Goal: Transaction & Acquisition: Purchase product/service

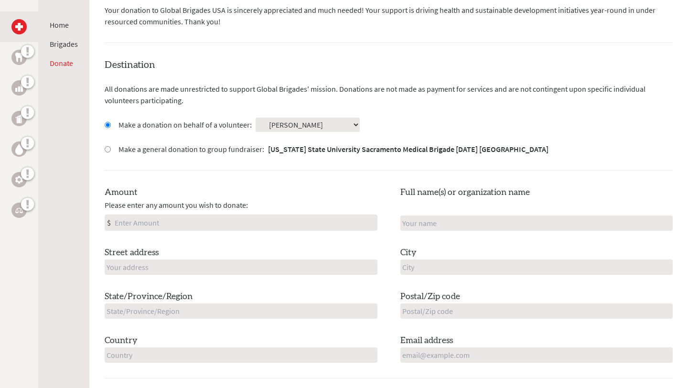
scroll to position [237, 0]
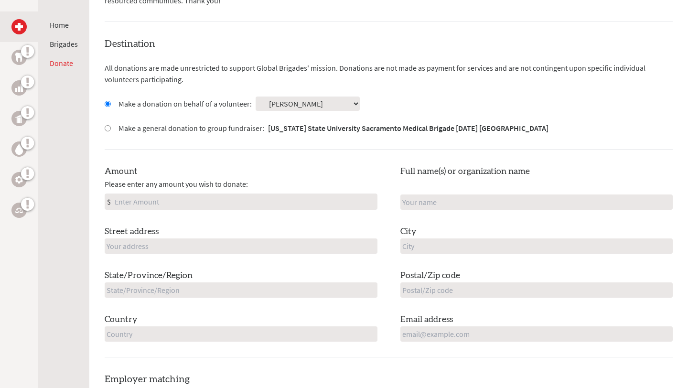
click at [214, 205] on input "Amount" at bounding box center [245, 201] width 264 height 15
type input "250"
click at [464, 204] on input "text" at bounding box center [536, 201] width 273 height 15
type input "[PERSON_NAME]"
type input "[STREET_ADDRESS]"
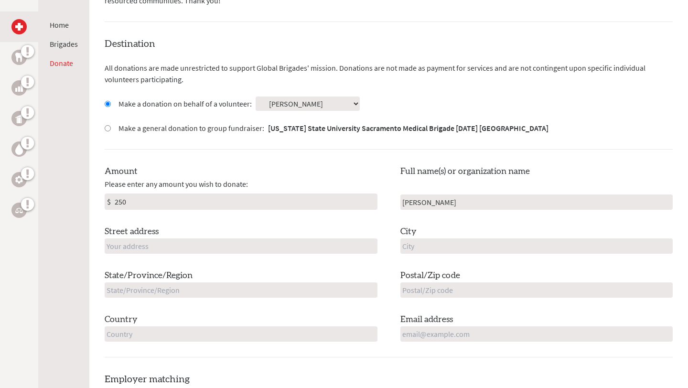
type input "[PERSON_NAME]"
type input "[GEOGRAPHIC_DATA]"
type input "75089"
type input "[GEOGRAPHIC_DATA]"
type input "[EMAIL_ADDRESS][DOMAIN_NAME]"
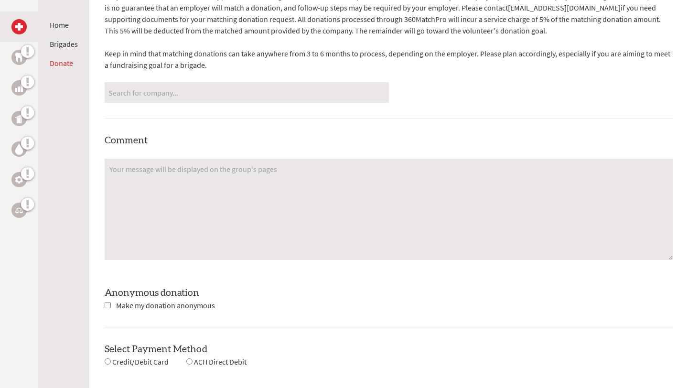
scroll to position [667, 0]
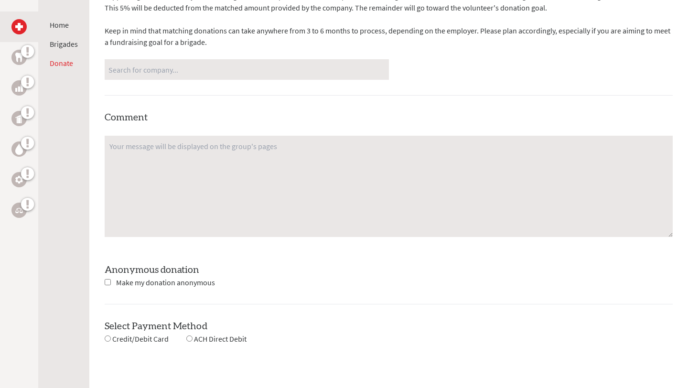
click at [129, 342] on span "Credit/Debit Card" at bounding box center [140, 339] width 56 height 10
click at [108, 337] on input "radio" at bounding box center [108, 338] width 6 height 6
radio input "true"
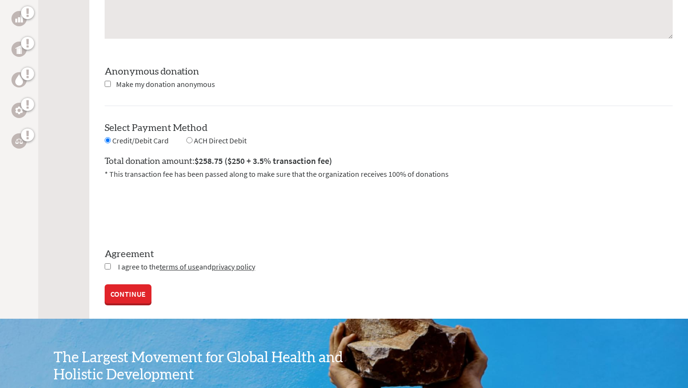
scroll to position [867, 0]
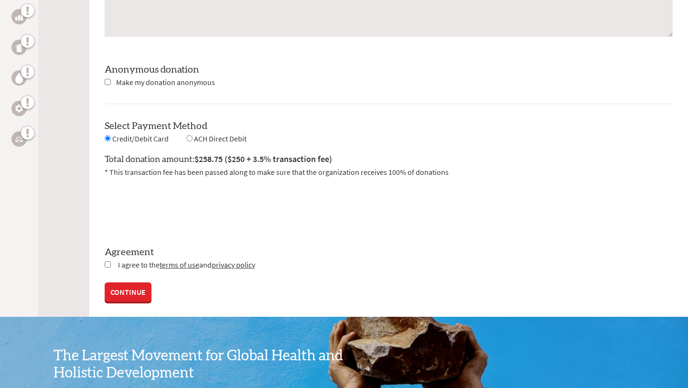
click at [110, 266] on input "checkbox" at bounding box center [108, 264] width 6 height 6
checkbox input "true"
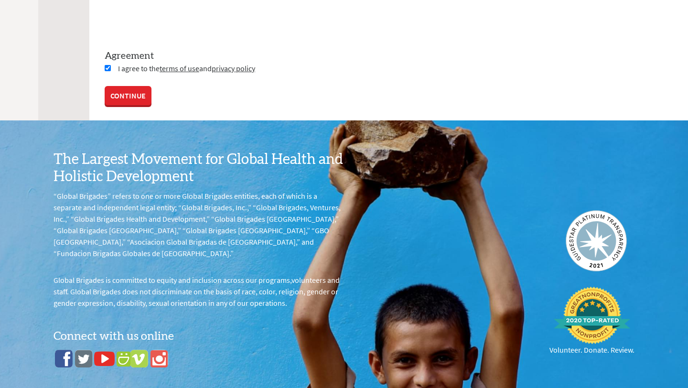
scroll to position [1036, 0]
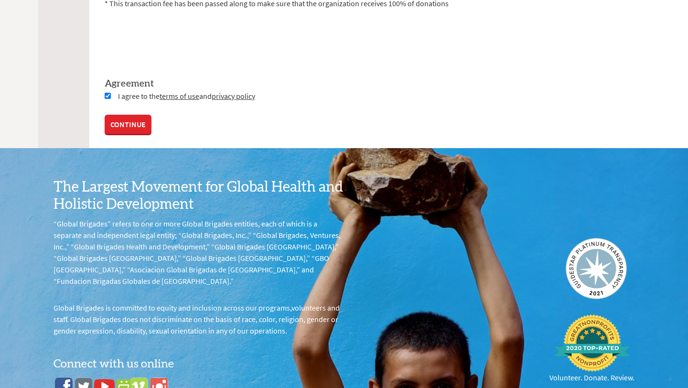
click at [137, 125] on link "CONTINUE" at bounding box center [128, 124] width 47 height 19
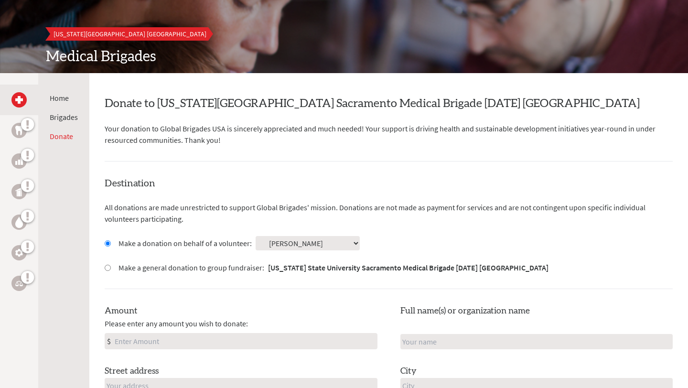
scroll to position [263, 0]
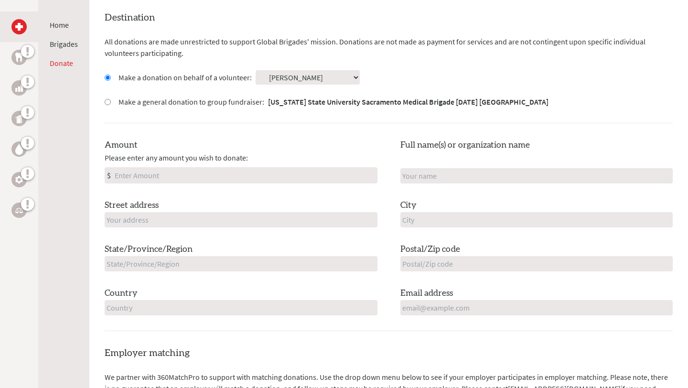
click at [194, 179] on input "Amount" at bounding box center [245, 175] width 264 height 15
type input "250"
click at [411, 173] on input "text" at bounding box center [536, 175] width 273 height 15
type input "[PERSON_NAME]"
type input "[STREET_ADDRESS]"
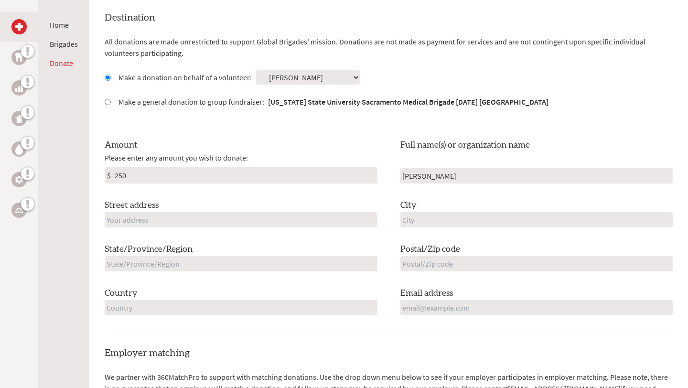
type input "[PERSON_NAME]"
type input "[GEOGRAPHIC_DATA]"
type input "75089"
type input "[GEOGRAPHIC_DATA]"
type input "[EMAIL_ADDRESS][DOMAIN_NAME]"
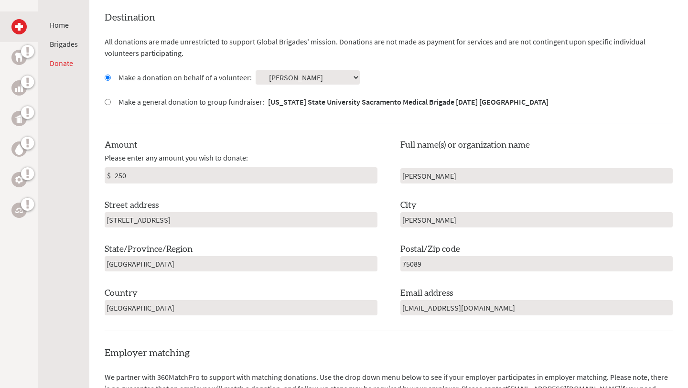
click at [381, 160] on div "Amount Please enter any amount you wish to donate: $ 250 Full name(s) or organi…" at bounding box center [389, 227] width 568 height 177
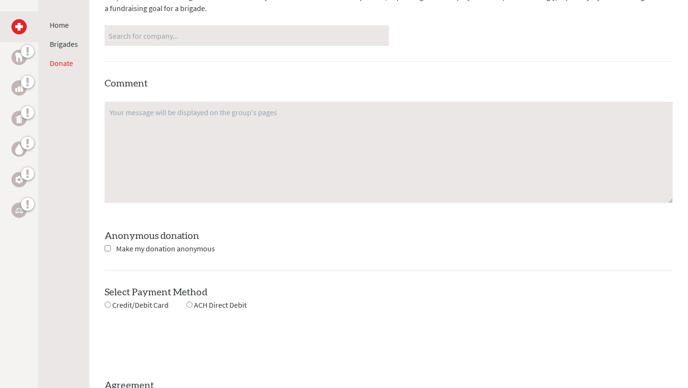
scroll to position [704, 0]
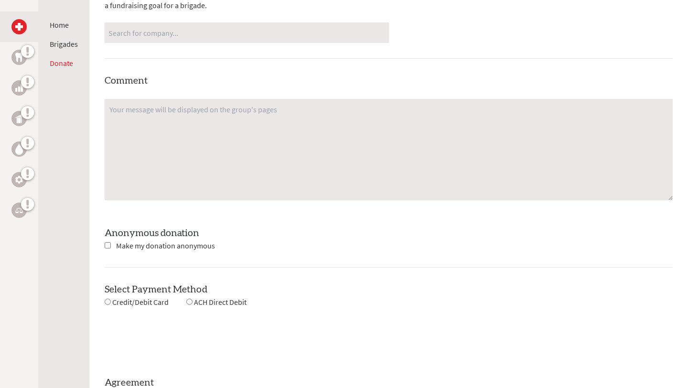
click at [109, 301] on input "radio" at bounding box center [108, 302] width 6 height 6
radio input "true"
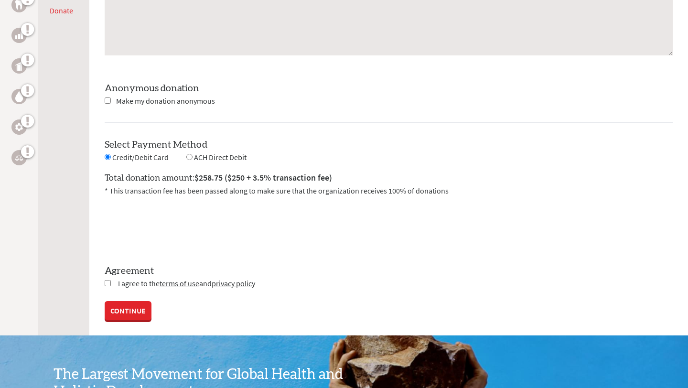
scroll to position [873, 0]
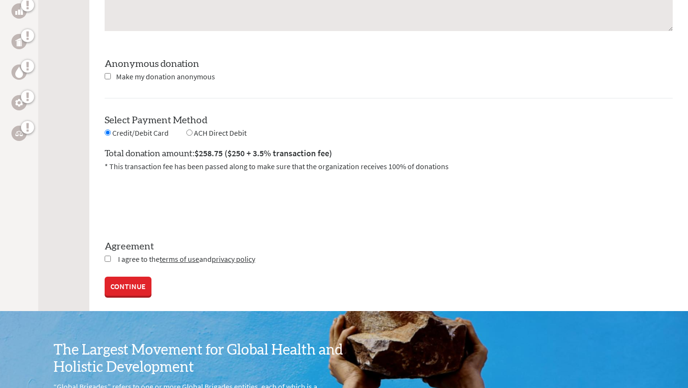
click at [109, 256] on input "checkbox" at bounding box center [108, 259] width 6 height 6
checkbox input "true"
click at [125, 279] on link "CONTINUE" at bounding box center [128, 287] width 47 height 19
